Goal: Transaction & Acquisition: Purchase product/service

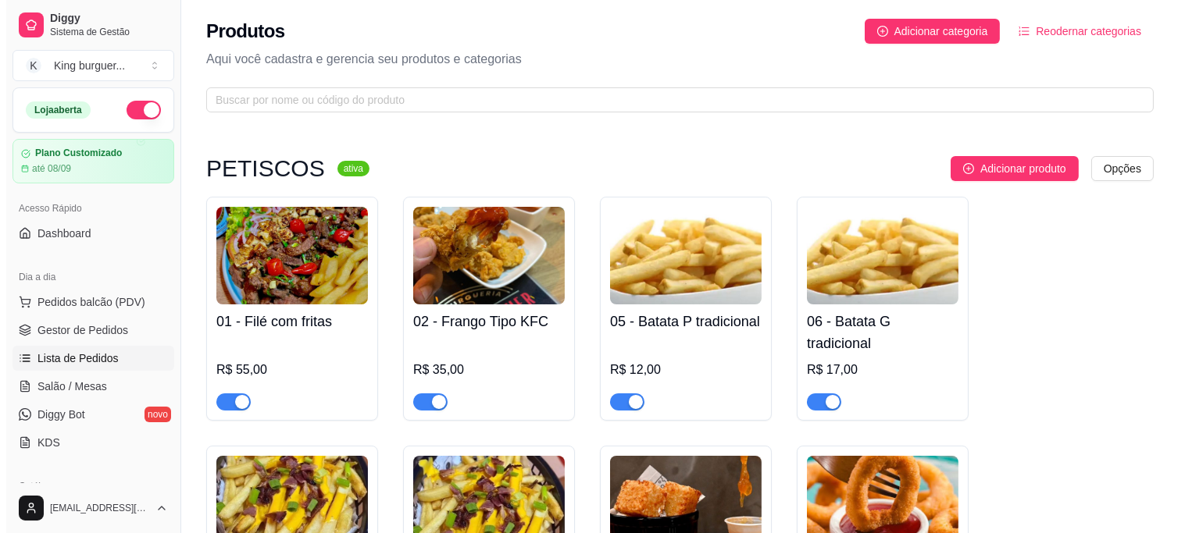
scroll to position [87, 0]
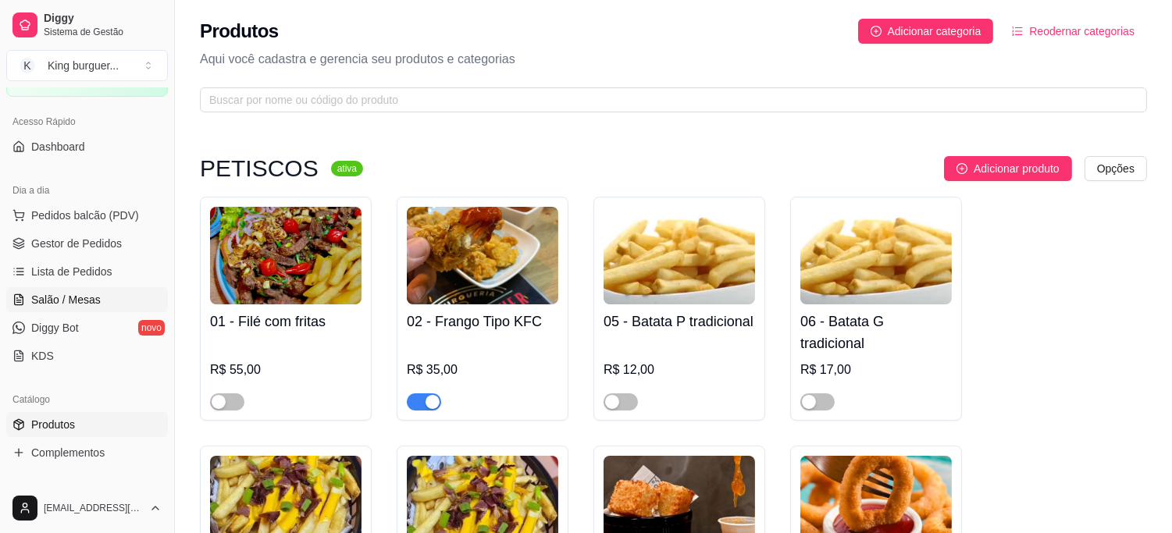
click at [78, 297] on span "Salão / Mesas" at bounding box center [66, 300] width 70 height 16
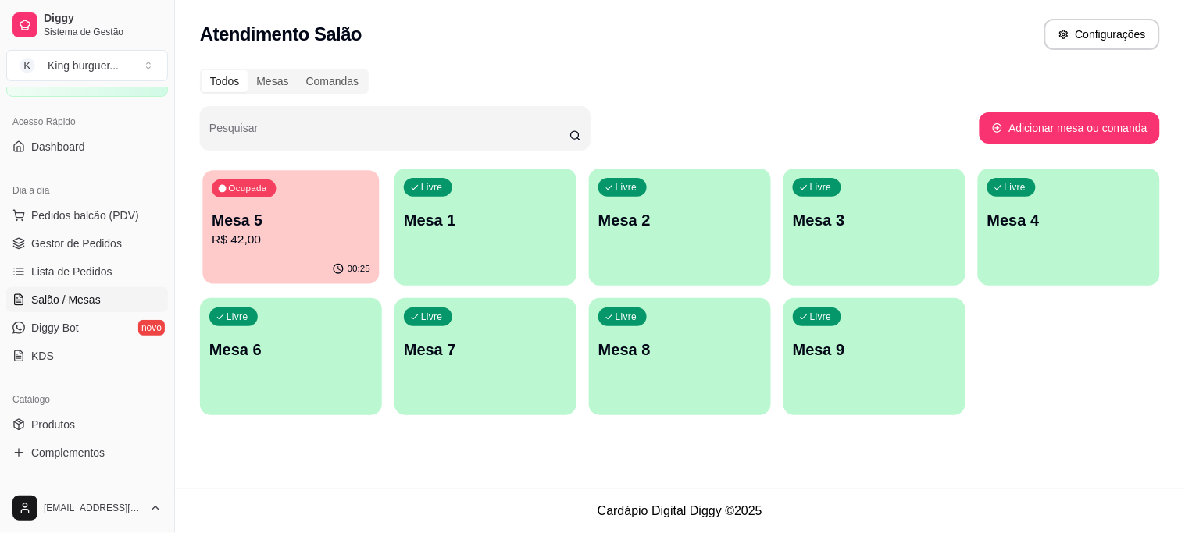
click at [312, 235] on p "R$ 42,00" at bounding box center [291, 240] width 159 height 18
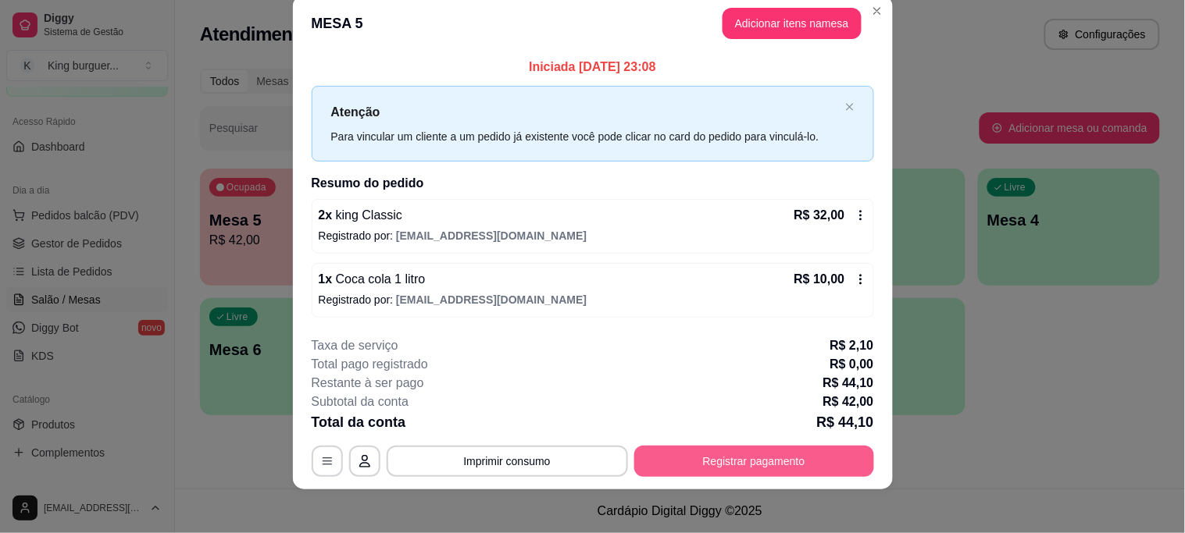
scroll to position [30, 0]
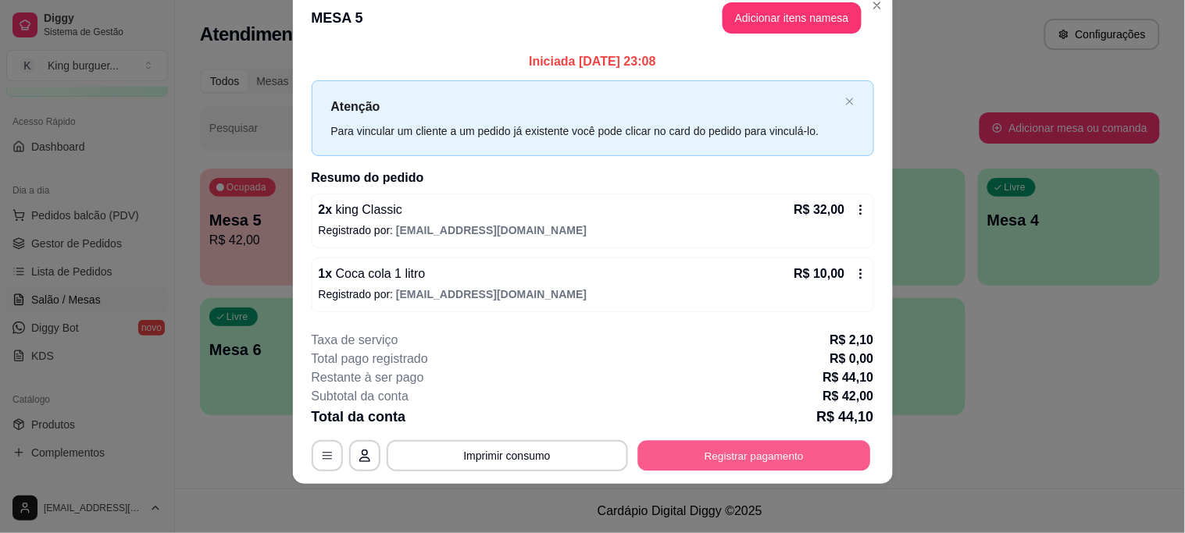
click at [731, 453] on button "Registrar pagamento" at bounding box center [753, 456] width 233 height 30
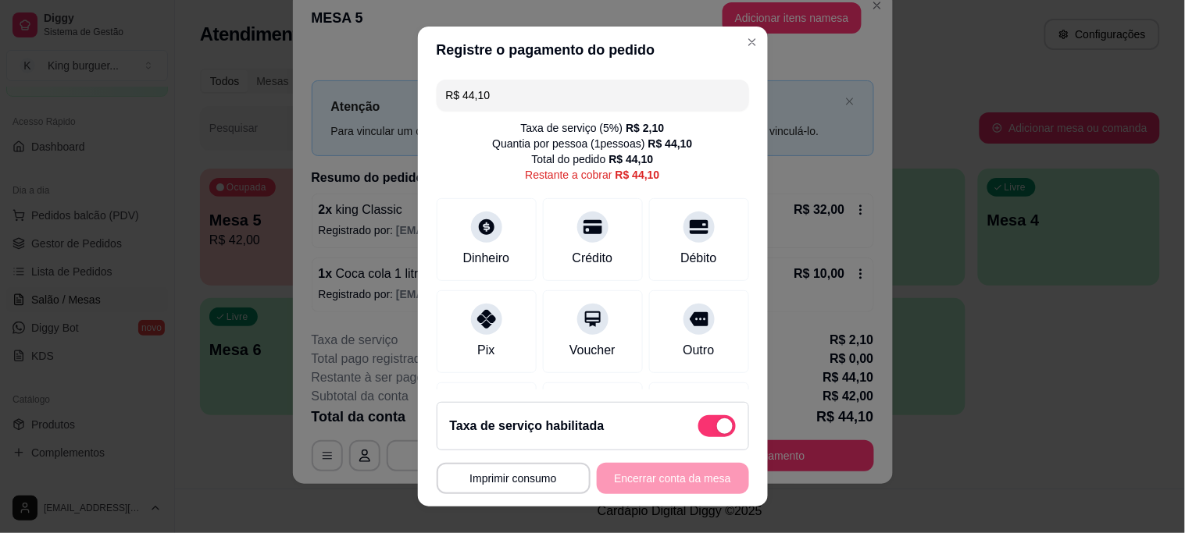
click at [698, 422] on span at bounding box center [716, 427] width 37 height 22
click at [697, 429] on input "checkbox" at bounding box center [702, 434] width 10 height 10
checkbox input "true"
type input "R$ 42,00"
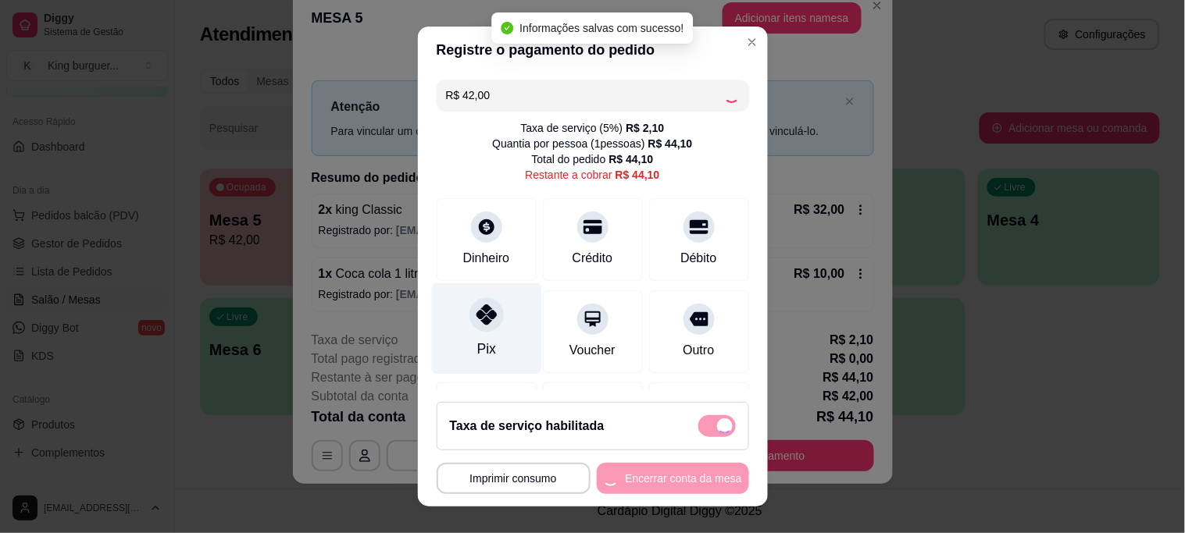
checkbox input "false"
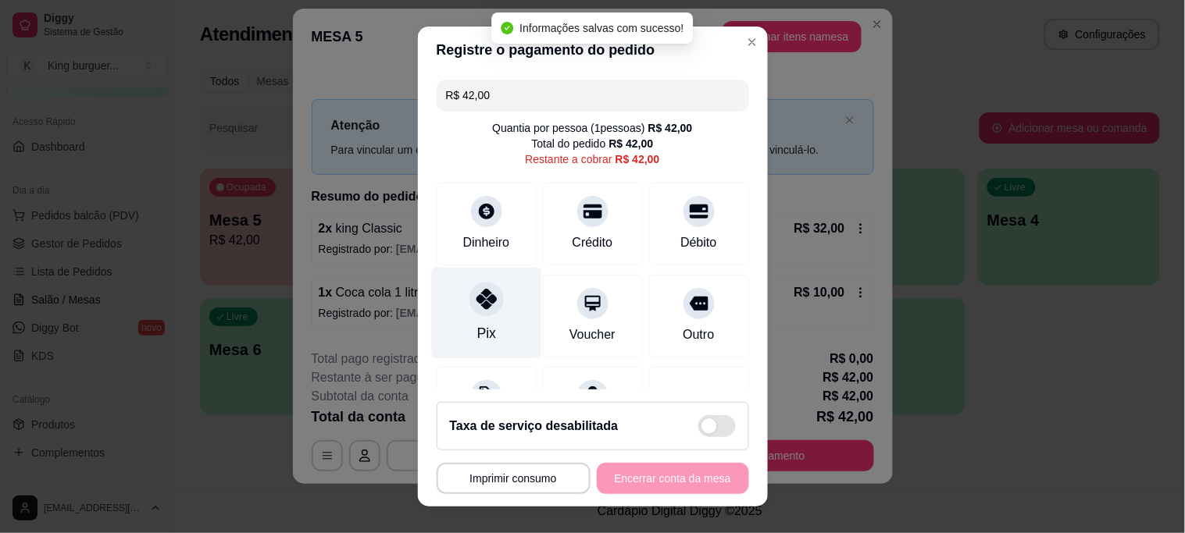
click at [479, 303] on icon at bounding box center [486, 299] width 20 height 20
type input "R$ 0,00"
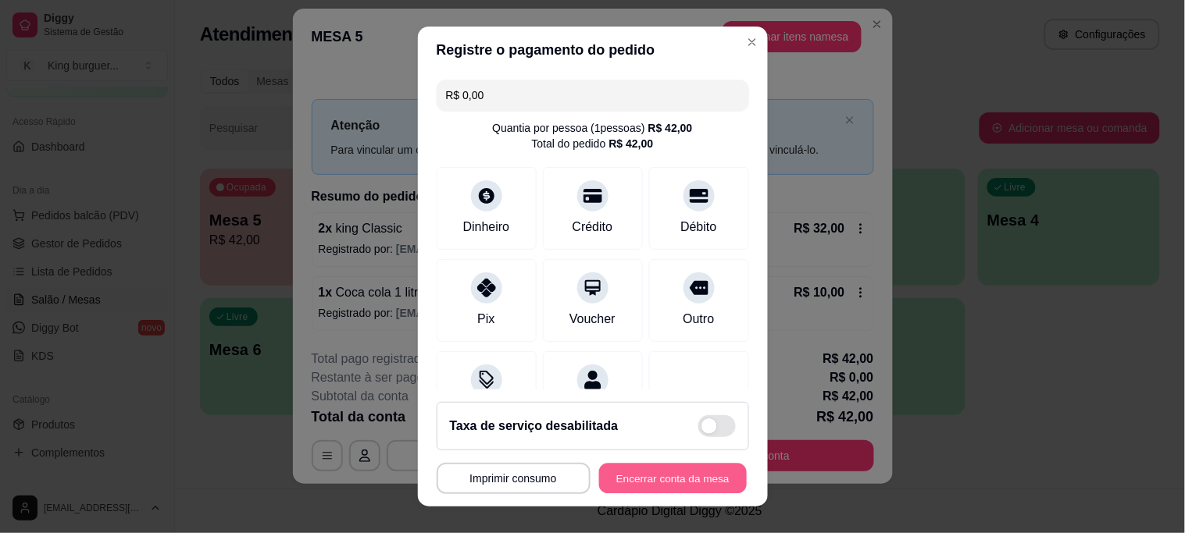
click at [672, 474] on button "Encerrar conta da mesa" at bounding box center [673, 478] width 148 height 30
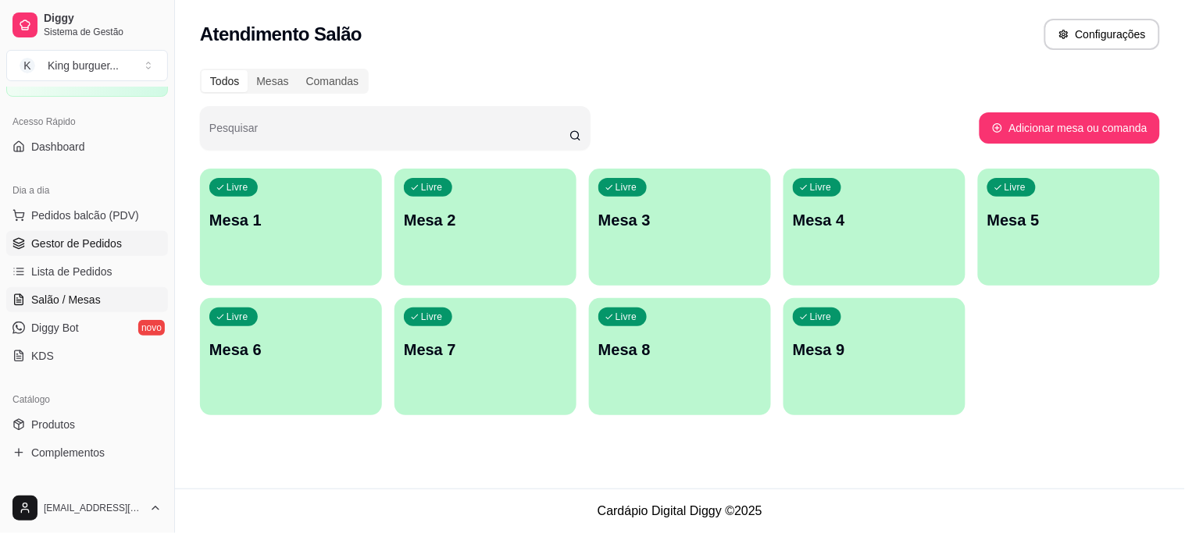
click at [105, 233] on link "Gestor de Pedidos" at bounding box center [87, 243] width 162 height 25
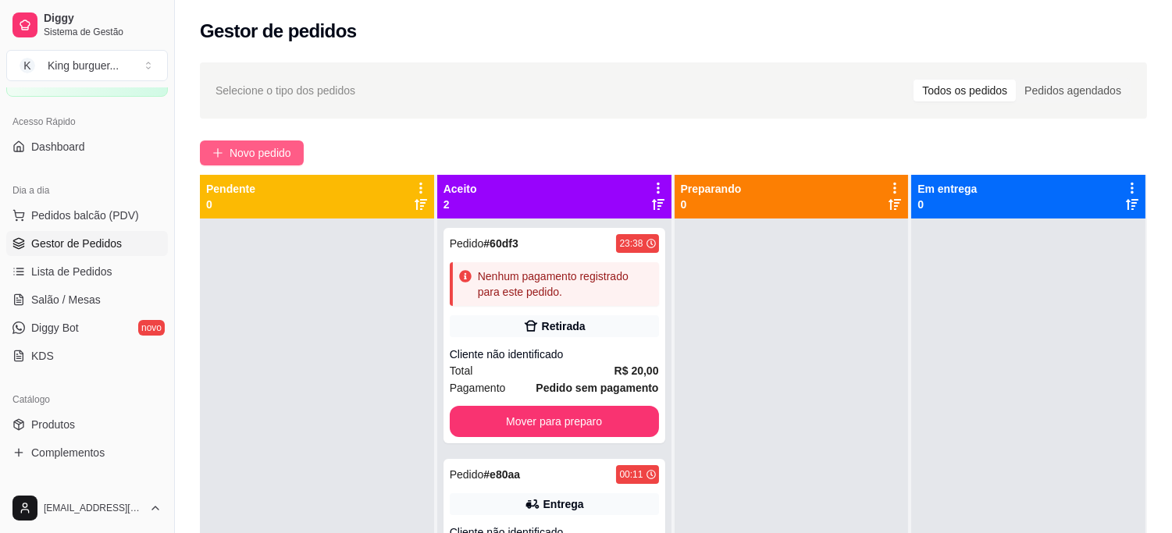
click at [244, 144] on span "Novo pedido" at bounding box center [261, 152] width 62 height 17
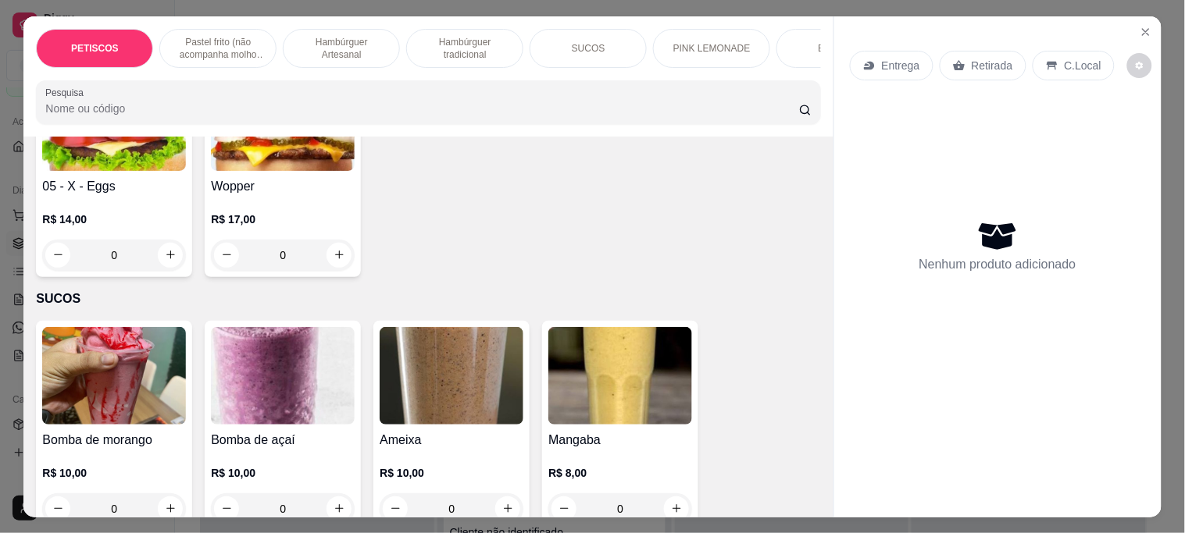
scroll to position [2777, 0]
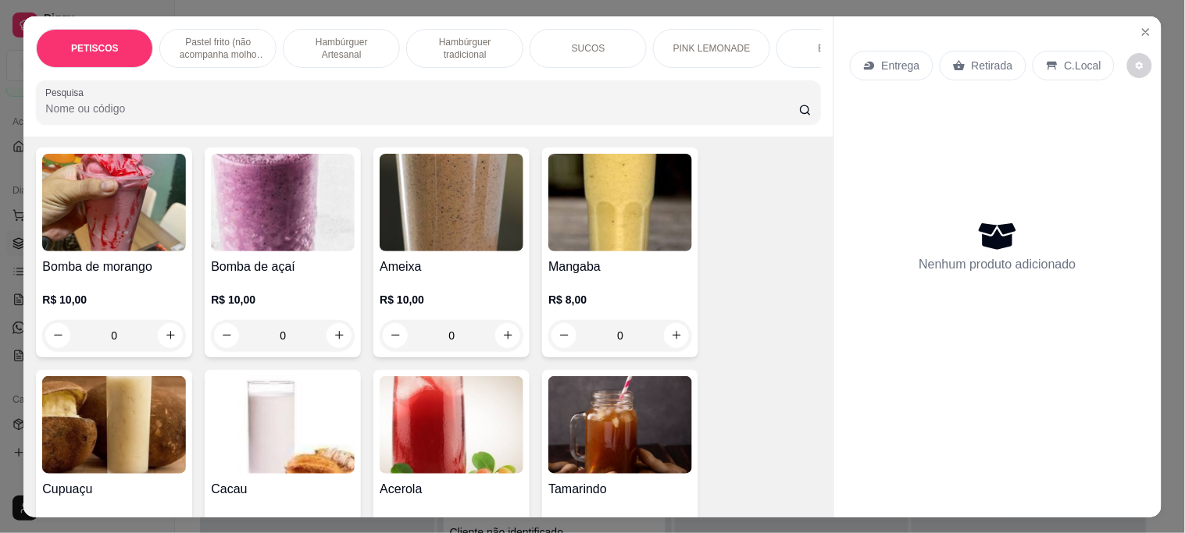
click at [134, 193] on img at bounding box center [114, 203] width 144 height 98
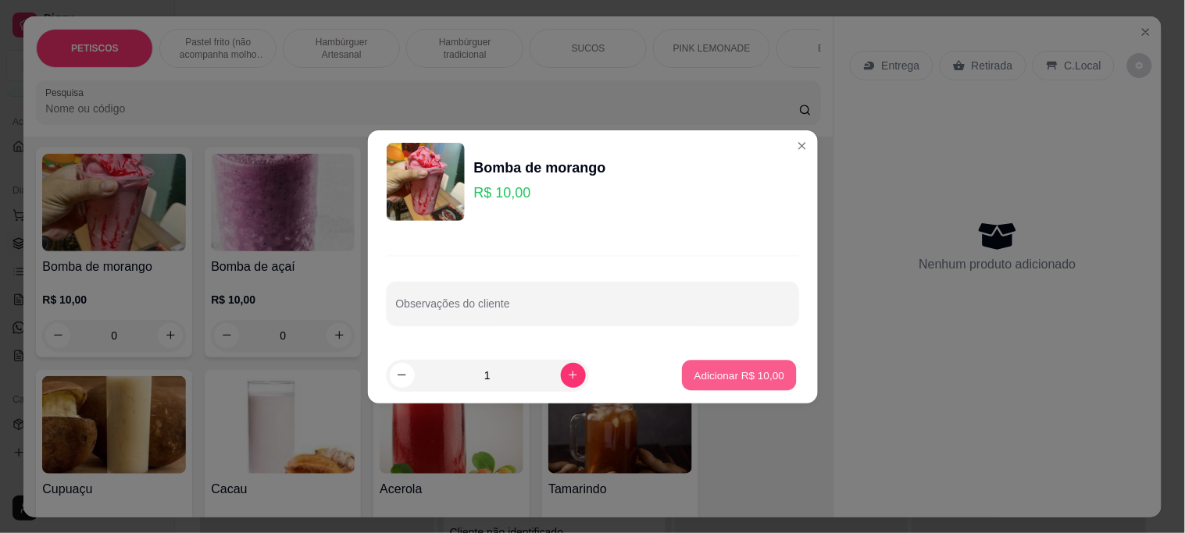
click at [694, 373] on p "Adicionar R$ 10,00" at bounding box center [739, 375] width 91 height 15
type input "1"
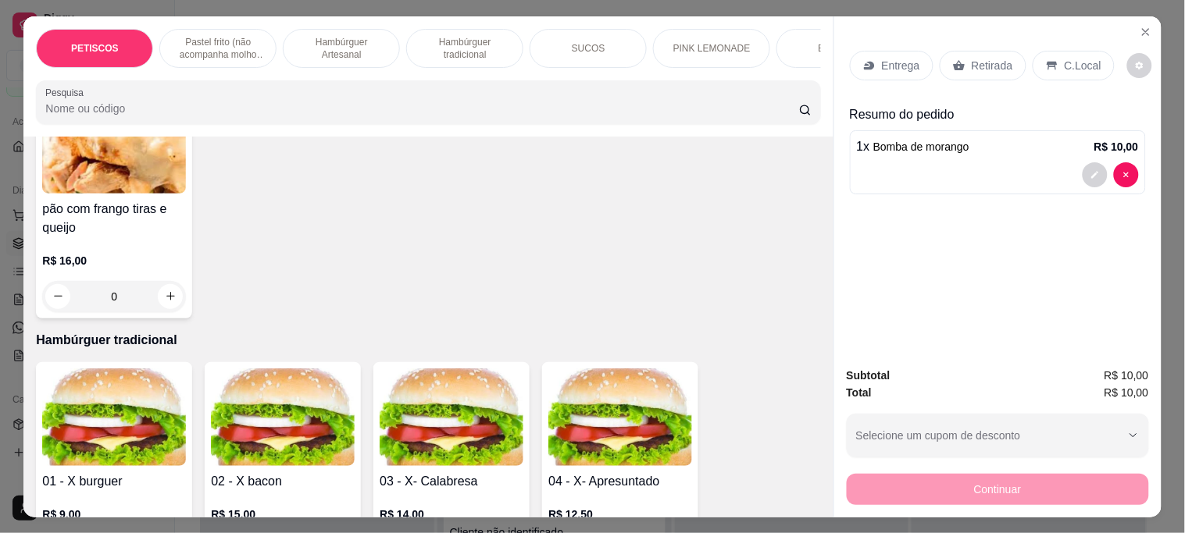
scroll to position [2083, 0]
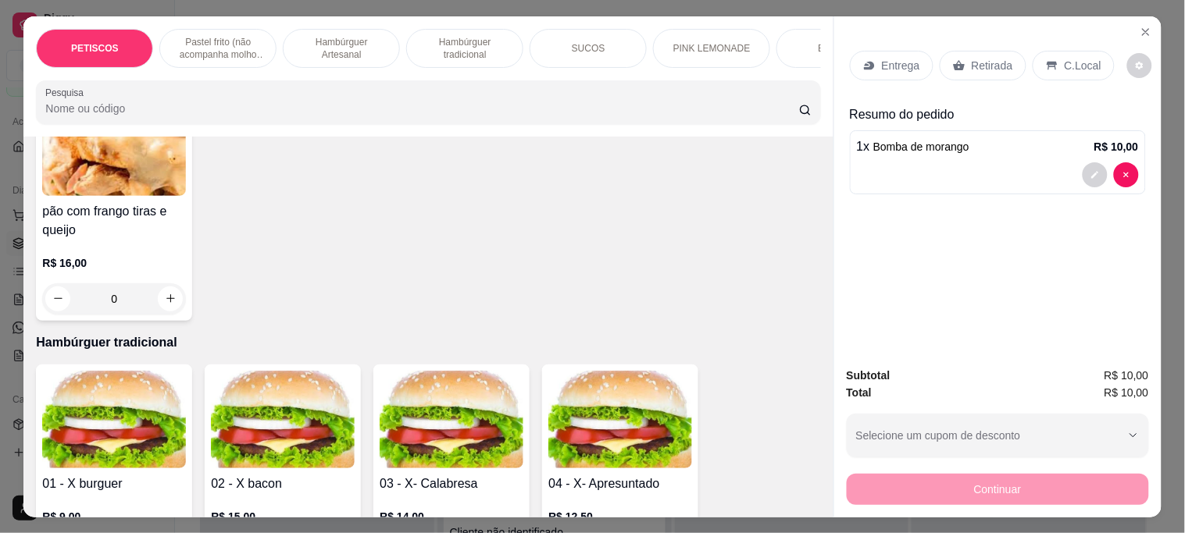
click at [145, 388] on img at bounding box center [114, 420] width 144 height 98
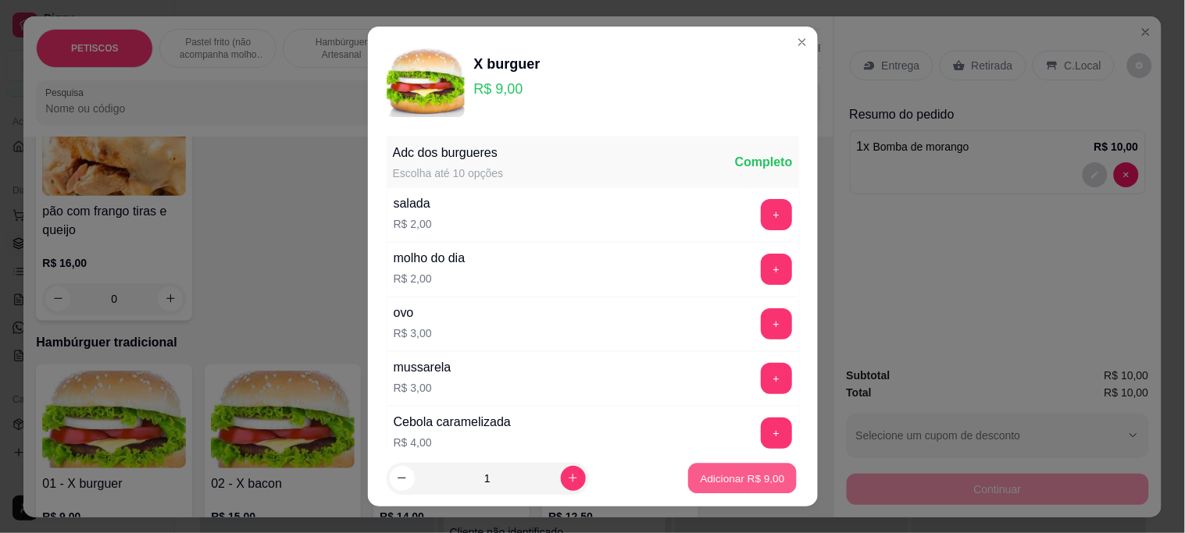
click at [701, 476] on p "Adicionar R$ 9,00" at bounding box center [743, 478] width 84 height 15
type input "1"
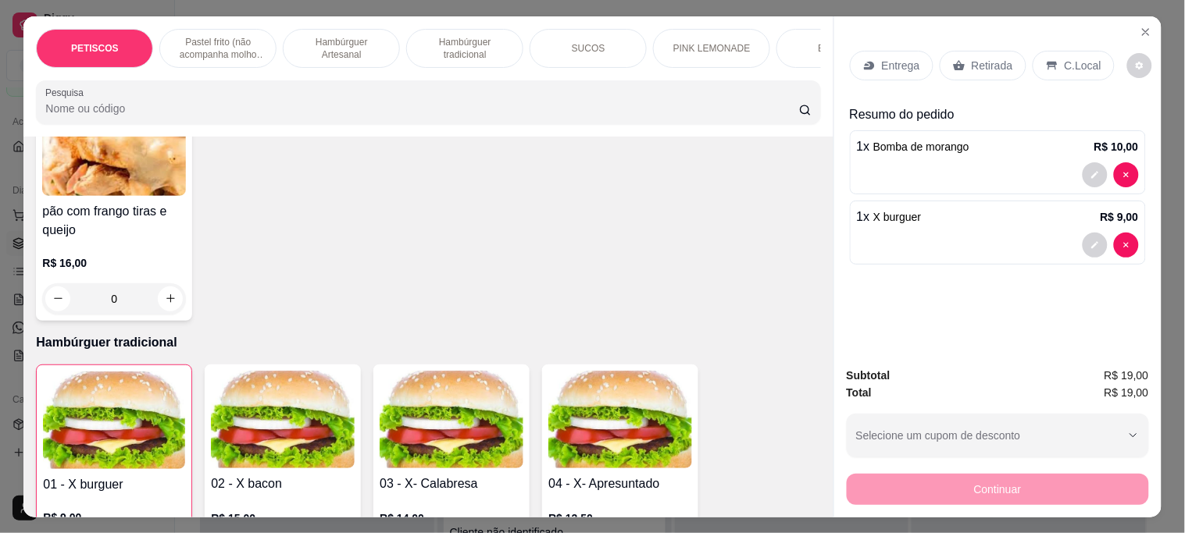
click at [904, 487] on div "Continuar" at bounding box center [998, 487] width 302 height 35
click at [880, 66] on div "Entrega" at bounding box center [892, 66] width 84 height 30
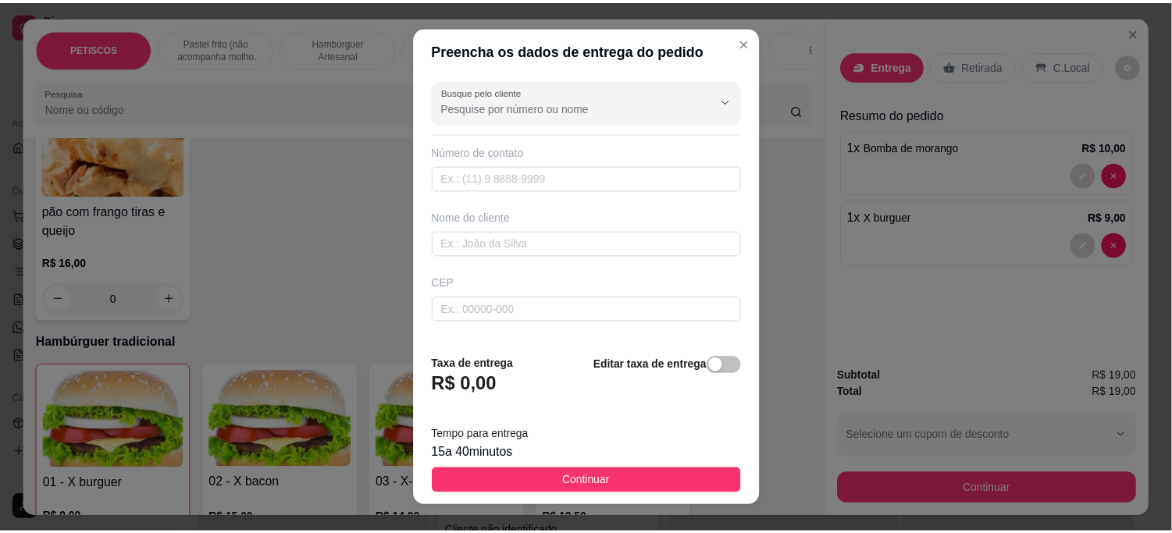
scroll to position [87, 0]
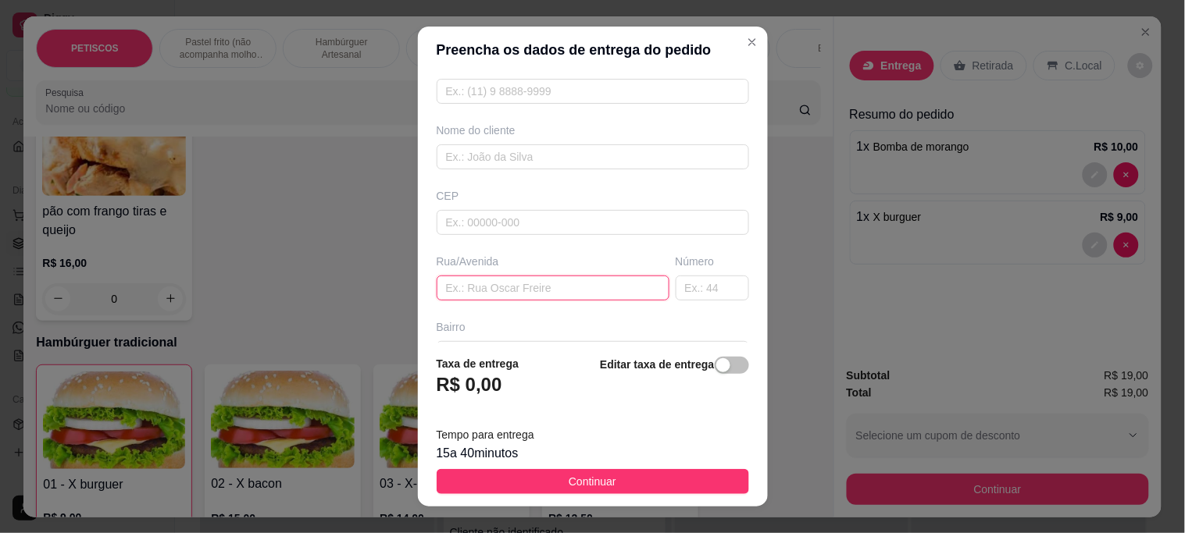
click at [474, 284] on input "text" at bounding box center [553, 288] width 233 height 25
paste input "Lulão terceira [STREET_ADDRESS]"
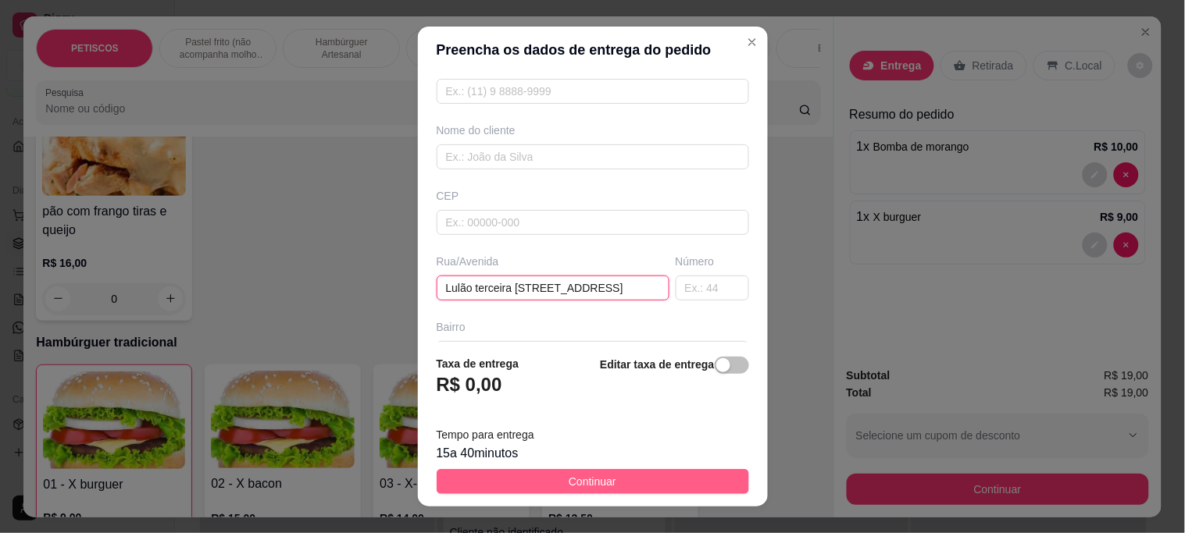
type input "Lulão terceira [STREET_ADDRESS]"
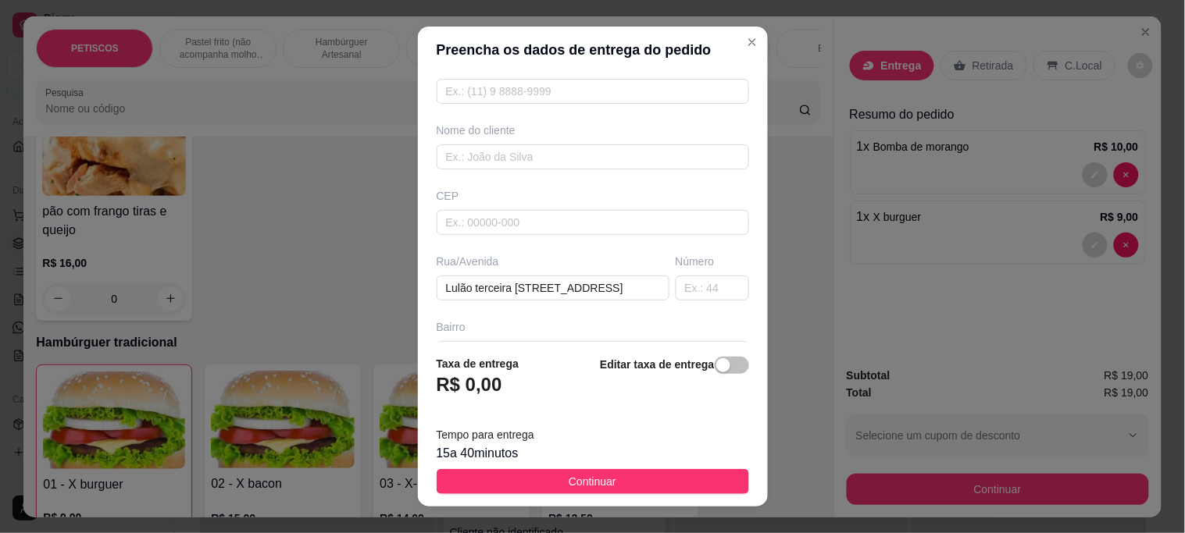
click at [542, 475] on button "Continuar" at bounding box center [593, 481] width 312 height 25
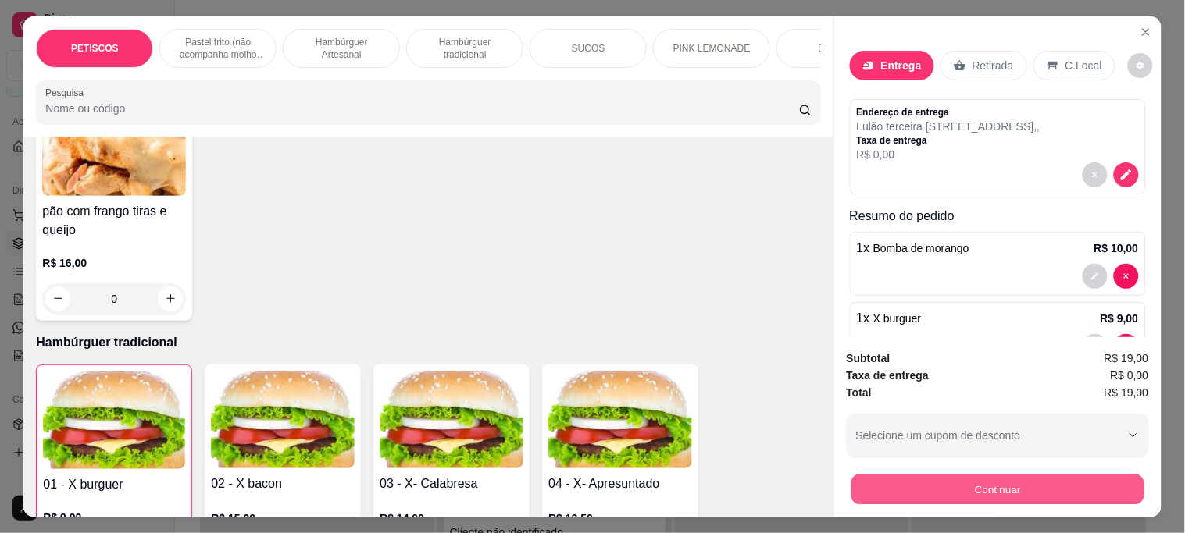
click at [900, 487] on button "Continuar" at bounding box center [997, 489] width 293 height 30
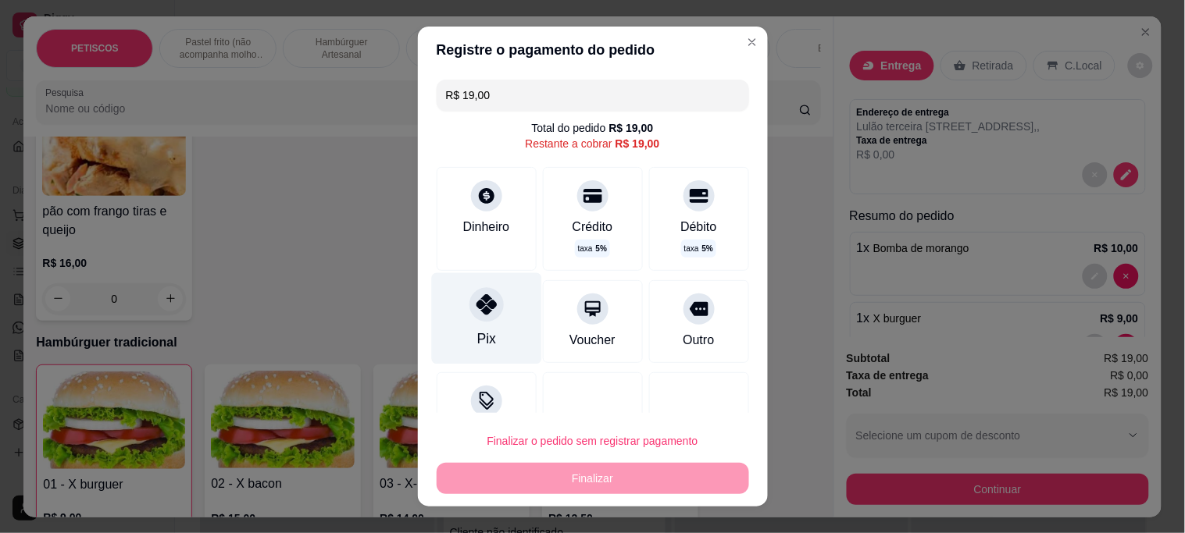
click at [477, 309] on icon at bounding box center [486, 304] width 20 height 20
type input "R$ 0,00"
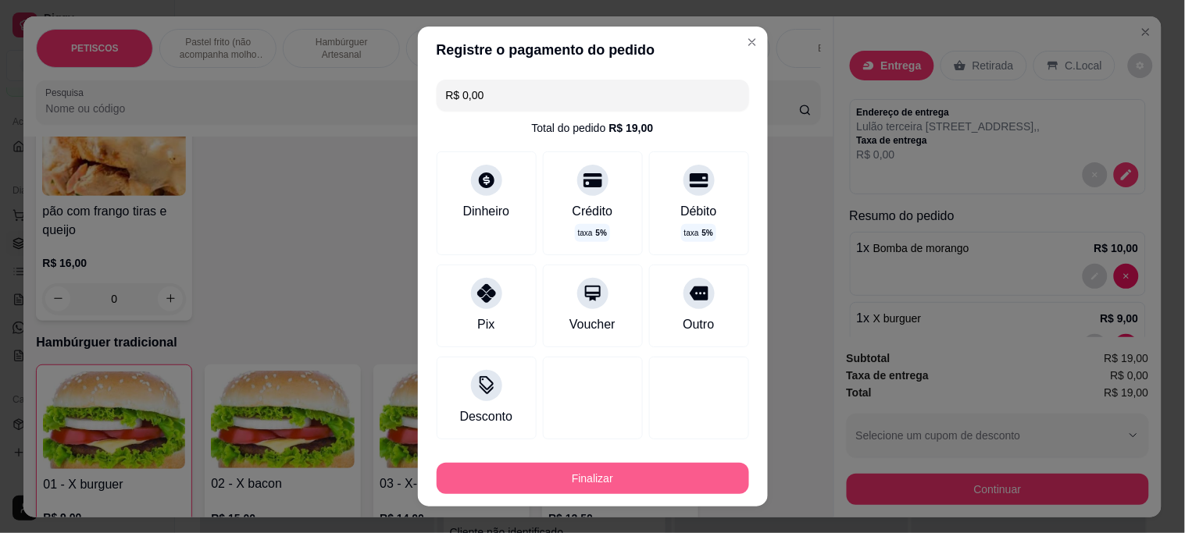
click at [559, 475] on button "Finalizar" at bounding box center [593, 478] width 312 height 31
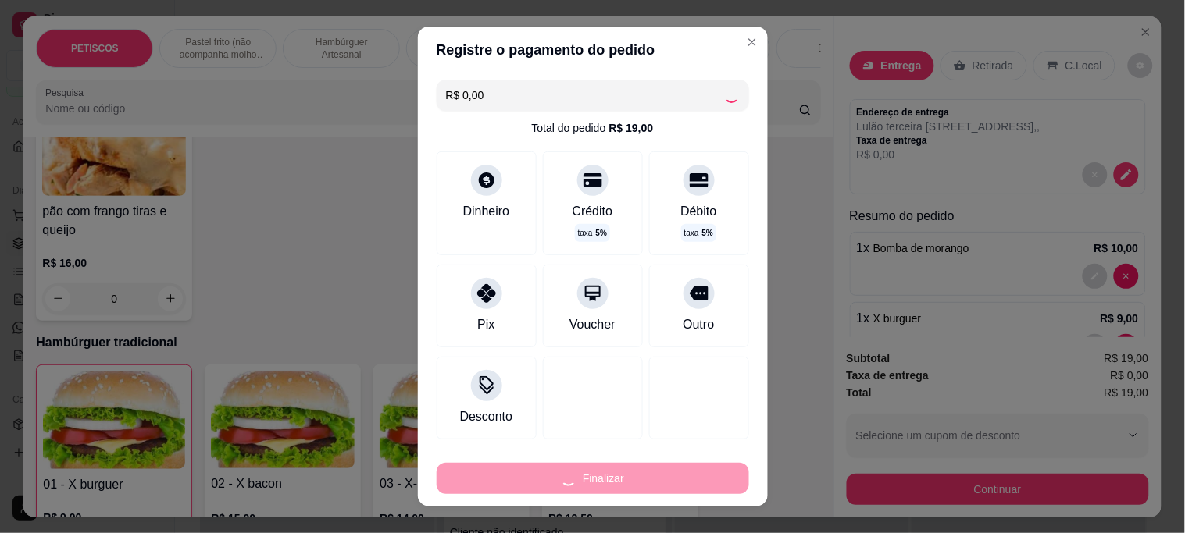
type input "0"
type input "-R$ 19,00"
